Goal: Task Accomplishment & Management: Use online tool/utility

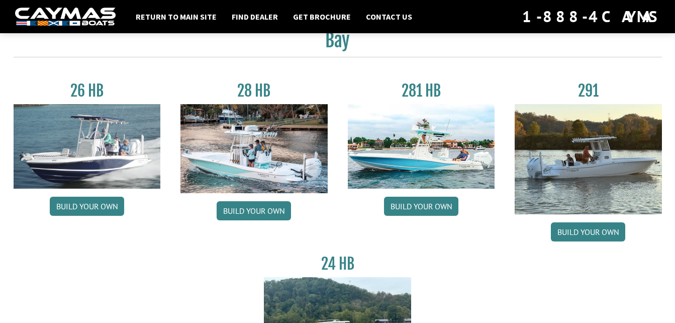
scroll to position [34, 0]
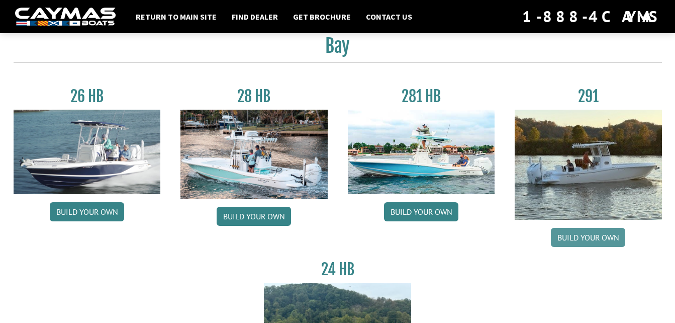
click at [591, 234] on link "Build your own" at bounding box center [588, 237] width 74 height 19
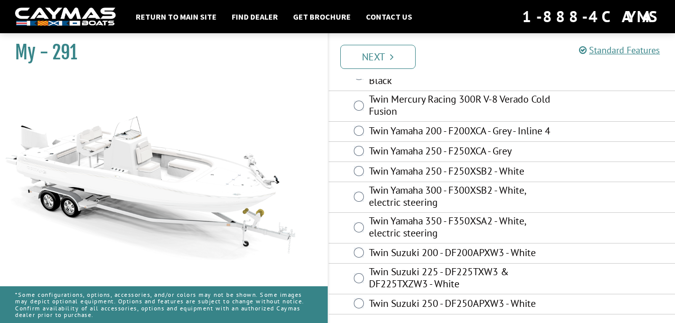
scroll to position [111, 0]
click at [413, 226] on label "Twin Yamaha 350 - F350XSA2 - White, electric steering" at bounding box center [461, 228] width 184 height 27
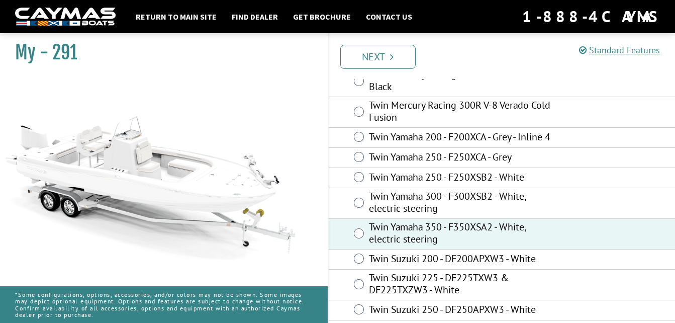
scroll to position [77, 0]
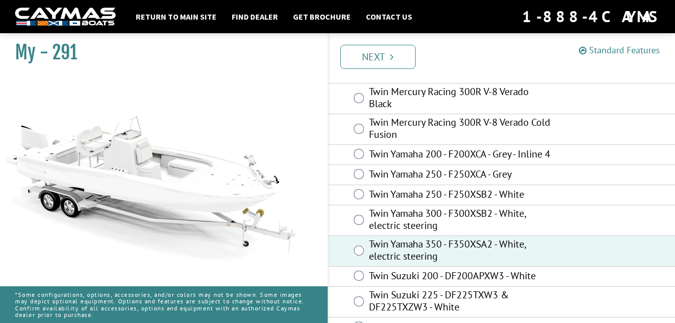
click at [618, 51] on link "Standard Features" at bounding box center [619, 50] width 81 height 12
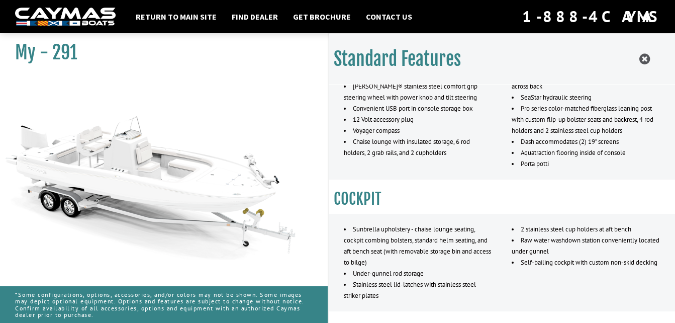
scroll to position [734, 0]
click at [648, 62] on icon at bounding box center [644, 59] width 11 height 13
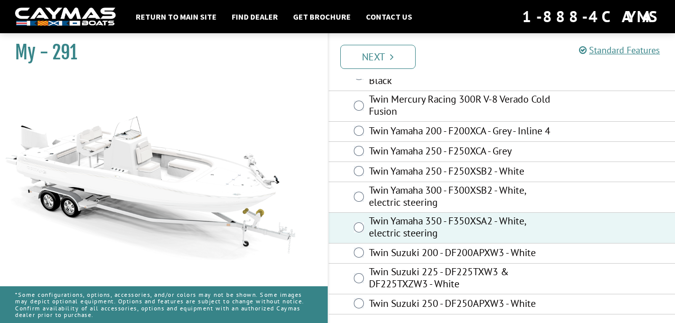
scroll to position [111, 0]
click at [388, 55] on link "Next" at bounding box center [377, 57] width 75 height 24
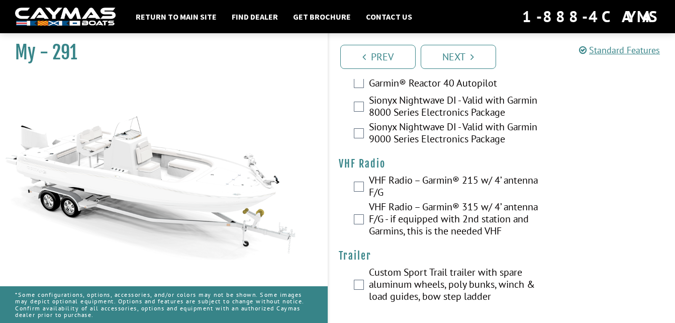
scroll to position [3332, 0]
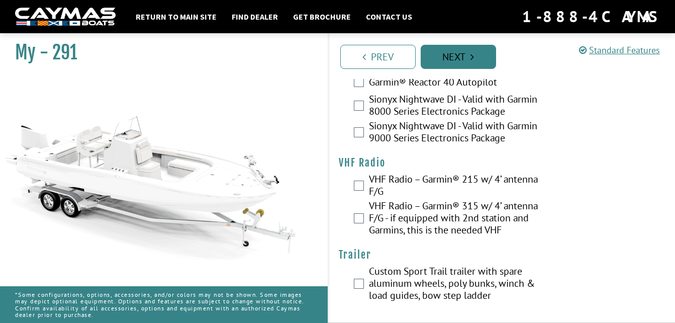
click at [470, 55] on link "Next" at bounding box center [458, 57] width 75 height 24
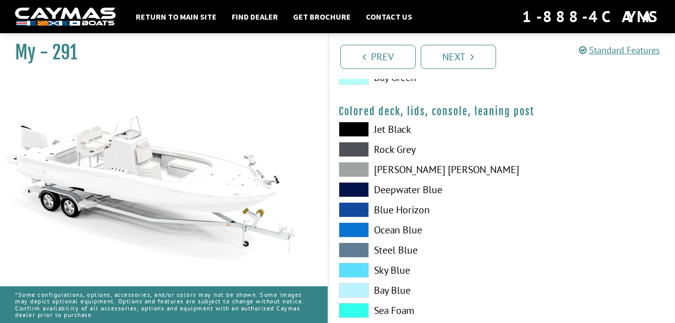
scroll to position [1214, 0]
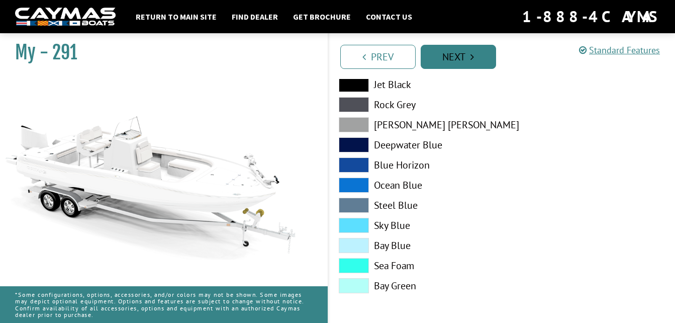
click at [457, 50] on link "Next" at bounding box center [458, 57] width 75 height 24
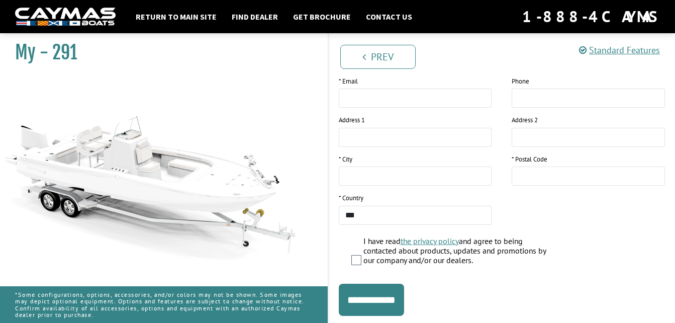
scroll to position [119, 0]
